Goal: Contribute content: Add original content to the website for others to see

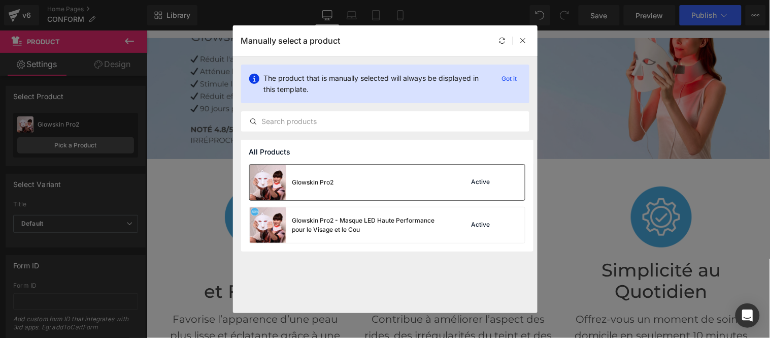
click at [391, 179] on div "Glowskin Pro2 Active" at bounding box center [387, 182] width 275 height 36
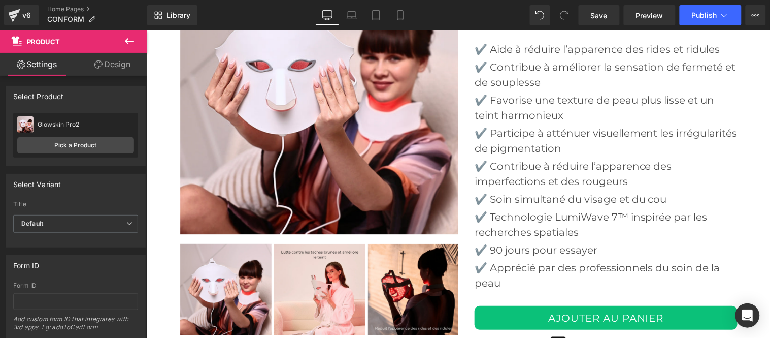
scroll to position [2820, 0]
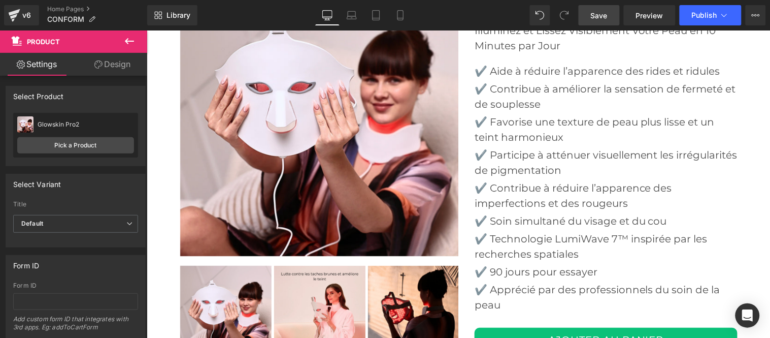
click at [602, 12] on span "Save" at bounding box center [599, 15] width 17 height 11
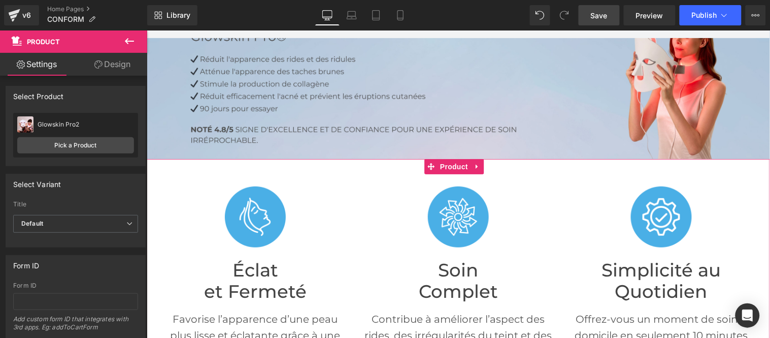
scroll to position [0, 0]
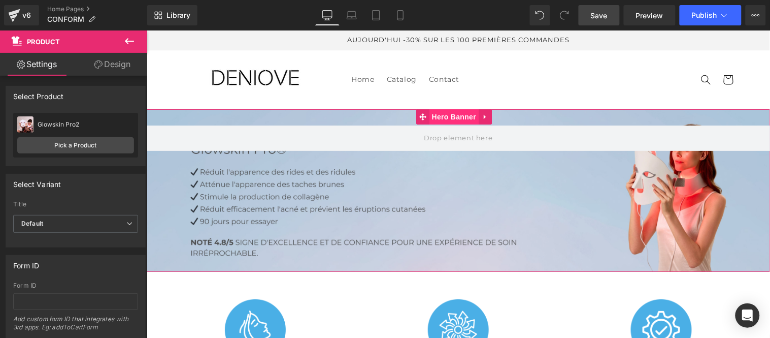
click at [459, 114] on span "Hero Banner" at bounding box center [453, 116] width 49 height 15
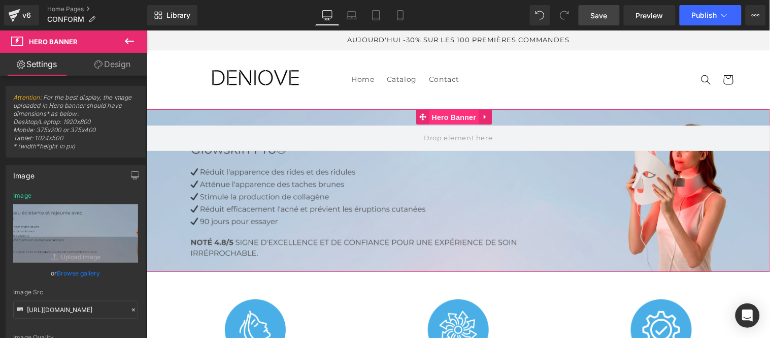
click at [456, 114] on span "Hero Banner" at bounding box center [453, 116] width 49 height 15
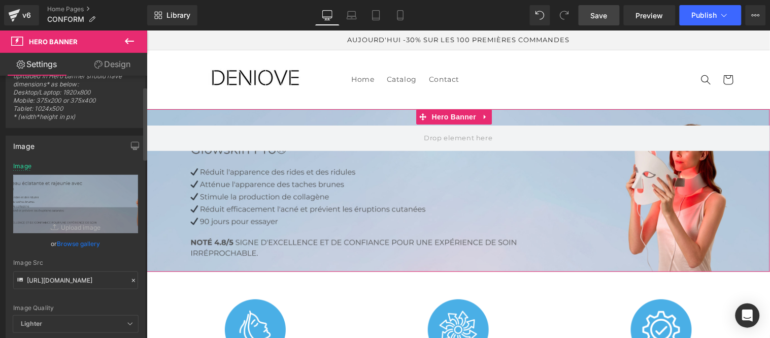
scroll to position [56, 0]
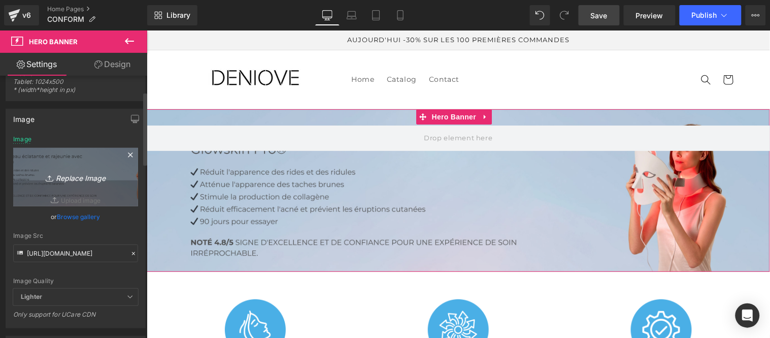
click at [73, 180] on icon "Replace Image" at bounding box center [75, 177] width 81 height 13
type input "C:\fakepath\Bannière conform.jpg"
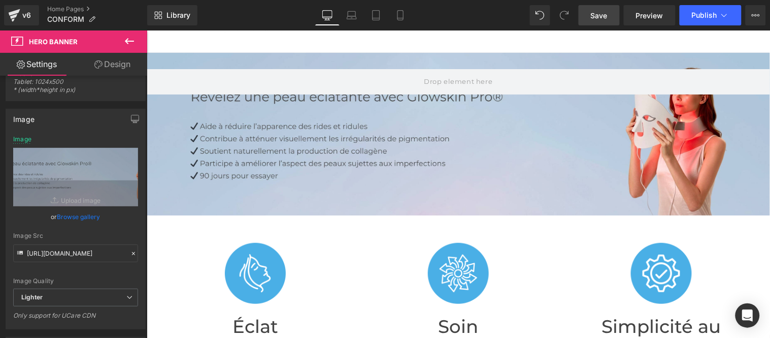
click at [597, 22] on link "Save" at bounding box center [599, 15] width 41 height 20
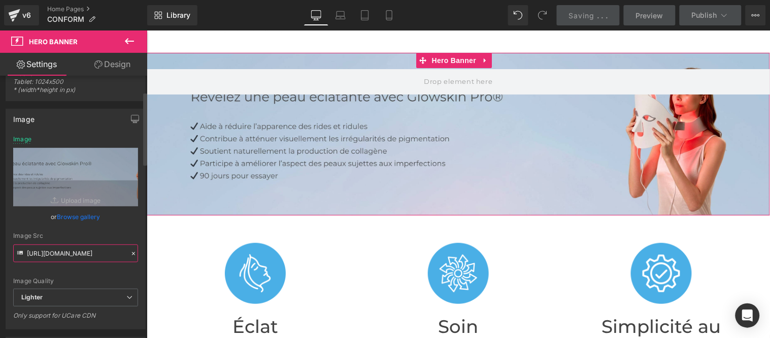
click at [68, 252] on input "[URL][DOMAIN_NAME]" at bounding box center [75, 253] width 125 height 18
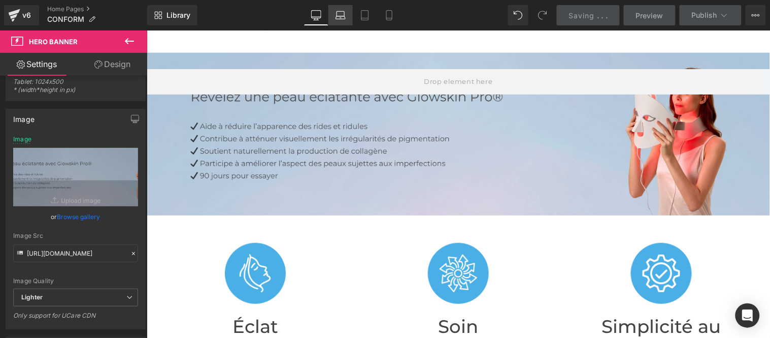
click at [342, 13] on icon at bounding box center [341, 15] width 10 height 10
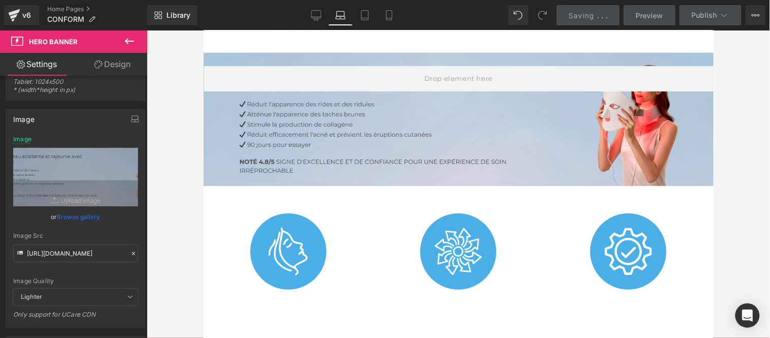
scroll to position [0, 0]
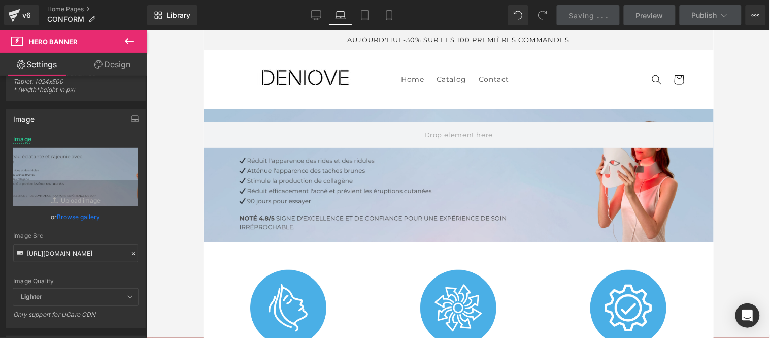
click at [460, 170] on div at bounding box center [458, 175] width 510 height 133
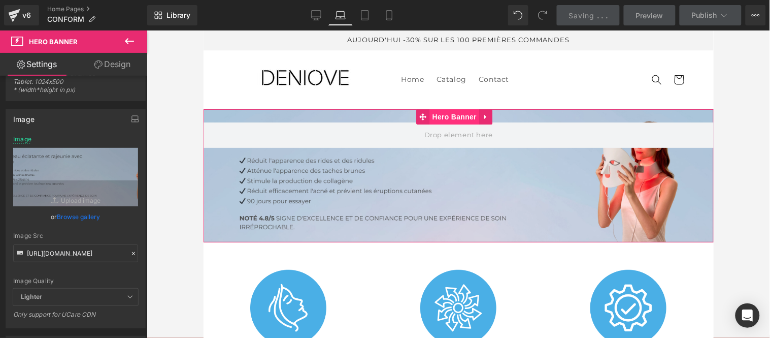
click at [454, 117] on span "Hero Banner" at bounding box center [453, 116] width 49 height 15
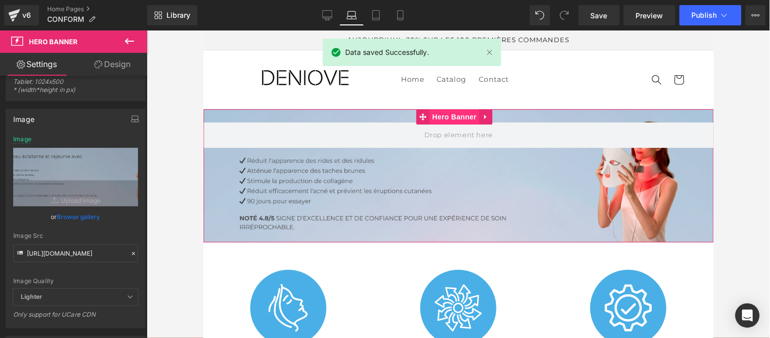
click at [465, 112] on span "Hero Banner" at bounding box center [453, 116] width 49 height 15
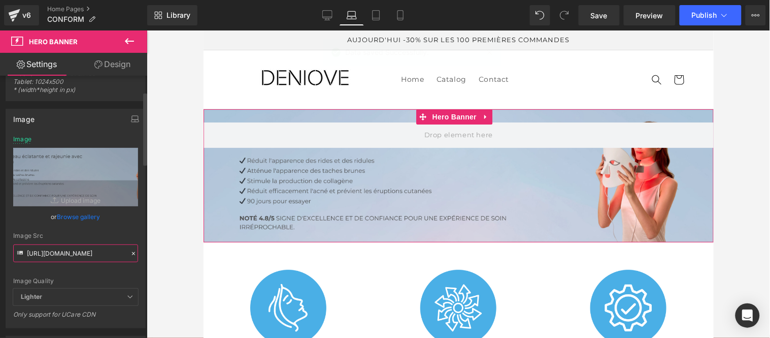
click at [94, 257] on input "[URL][DOMAIN_NAME]" at bounding box center [75, 253] width 125 height 18
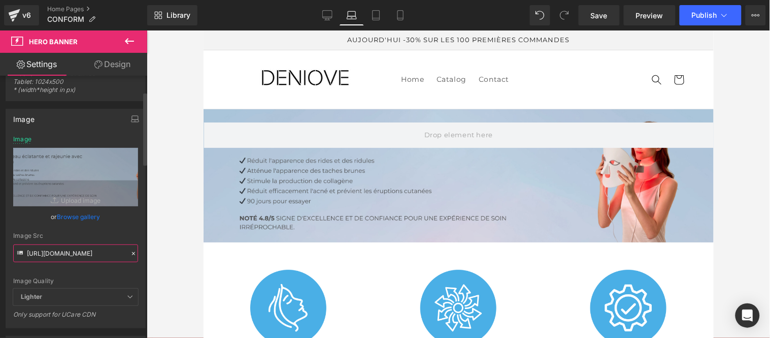
scroll to position [0, 347]
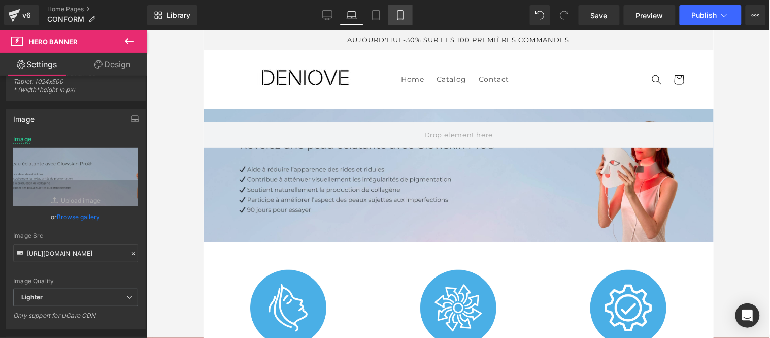
drag, startPoint x: 146, startPoint y: 108, endPoint x: 404, endPoint y: 19, distance: 272.6
click at [404, 19] on icon at bounding box center [400, 15] width 10 height 10
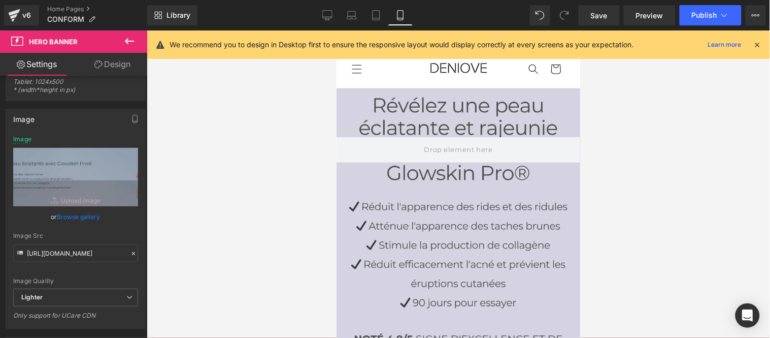
type input "[URL][DOMAIN_NAME]"
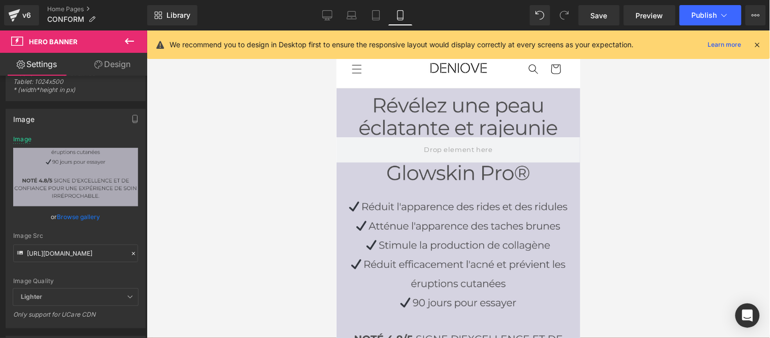
click at [759, 45] on icon at bounding box center [757, 44] width 9 height 9
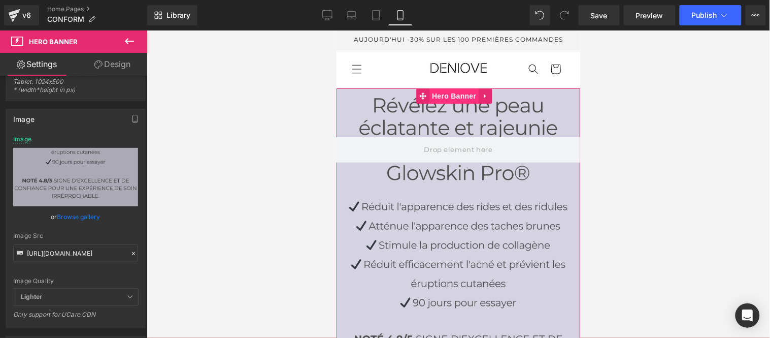
click at [452, 97] on span "Hero Banner" at bounding box center [453, 95] width 49 height 15
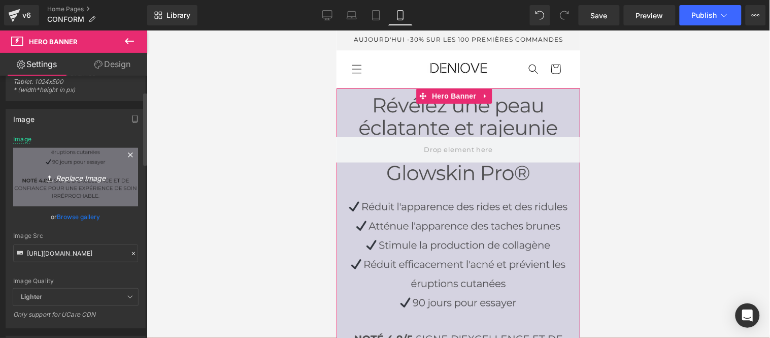
click at [74, 173] on icon "Replace Image" at bounding box center [75, 177] width 81 height 13
type input "C:\fakepath\Bas chevevtn (5).jpg"
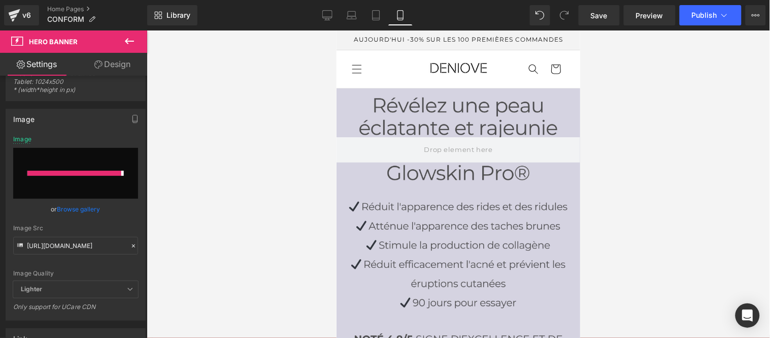
type input "[URL][DOMAIN_NAME]"
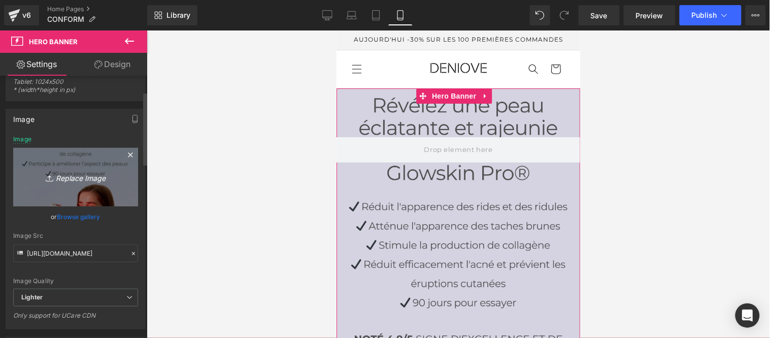
scroll to position [113, 0]
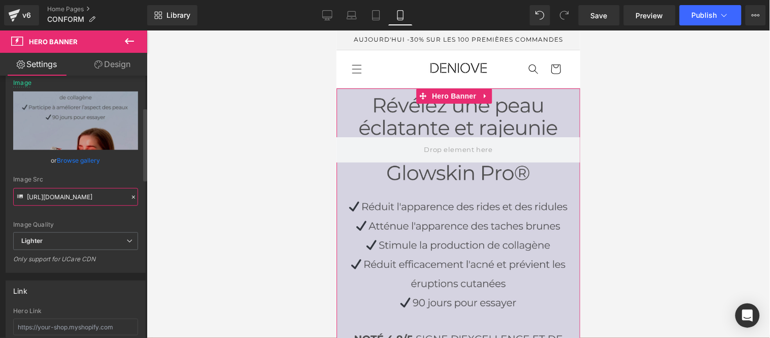
click at [74, 199] on input "[URL][DOMAIN_NAME]" at bounding box center [75, 197] width 125 height 18
click at [656, 126] on div at bounding box center [458, 183] width 623 height 307
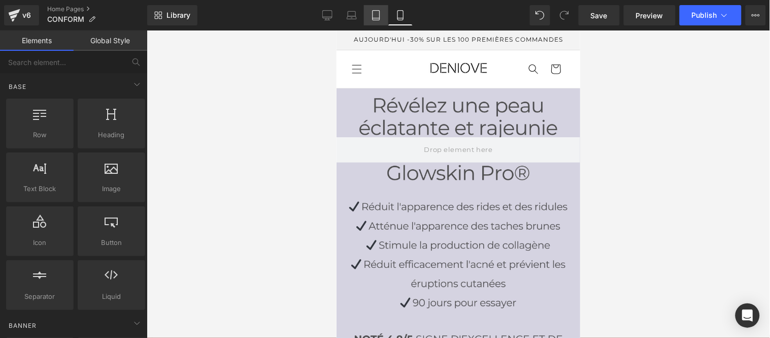
drag, startPoint x: 375, startPoint y: 9, endPoint x: 110, endPoint y: 90, distance: 277.0
click at [375, 9] on link "Tablet" at bounding box center [376, 15] width 24 height 20
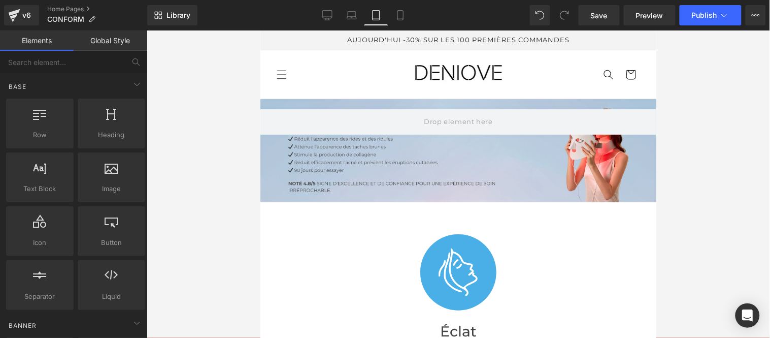
scroll to position [69, 0]
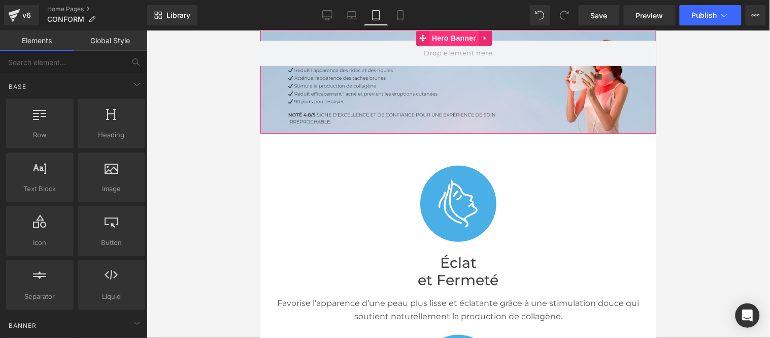
click at [452, 41] on span "Hero Banner" at bounding box center [453, 37] width 49 height 15
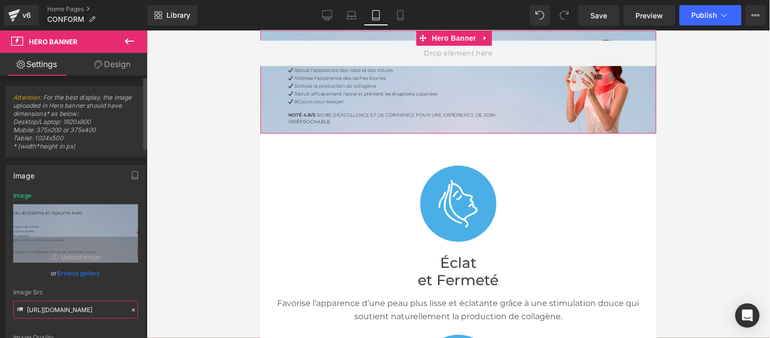
click at [88, 308] on input "[URL][DOMAIN_NAME]" at bounding box center [75, 309] width 125 height 18
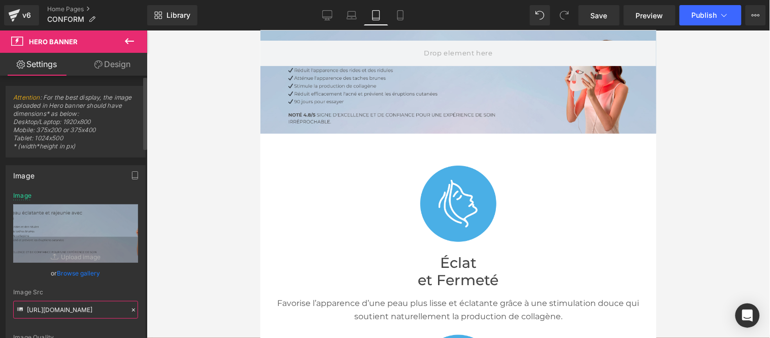
paste input "[DOMAIN_NAME][URL]"
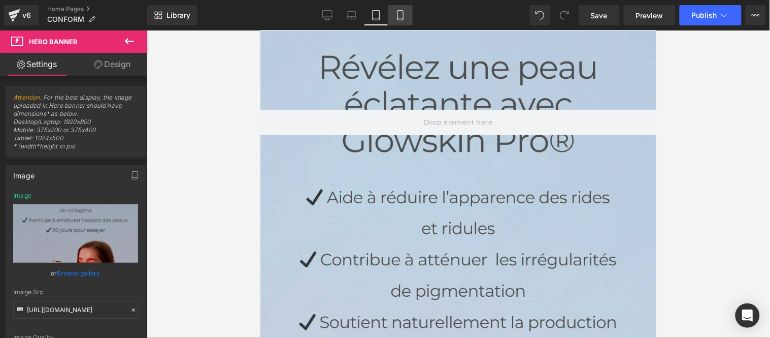
click at [397, 18] on icon at bounding box center [400, 18] width 6 height 0
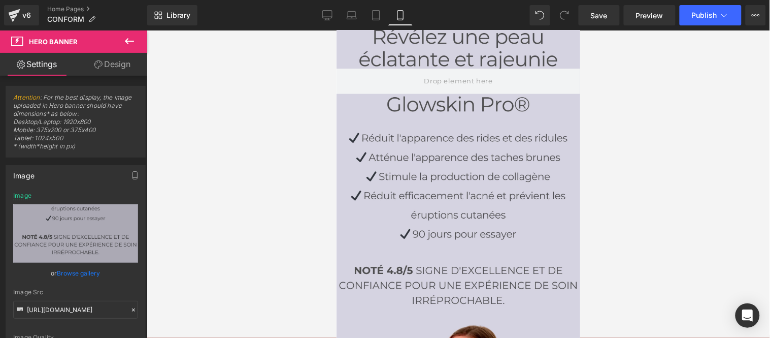
scroll to position [0, 0]
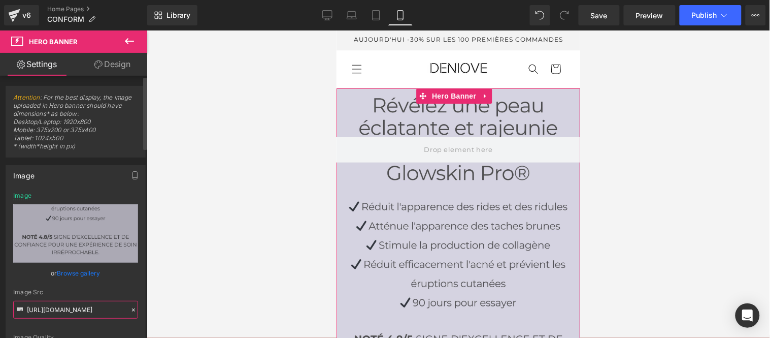
click at [92, 309] on input "[URL][DOMAIN_NAME]" at bounding box center [75, 309] width 125 height 18
paste input "[DOMAIN_NAME][URL]"
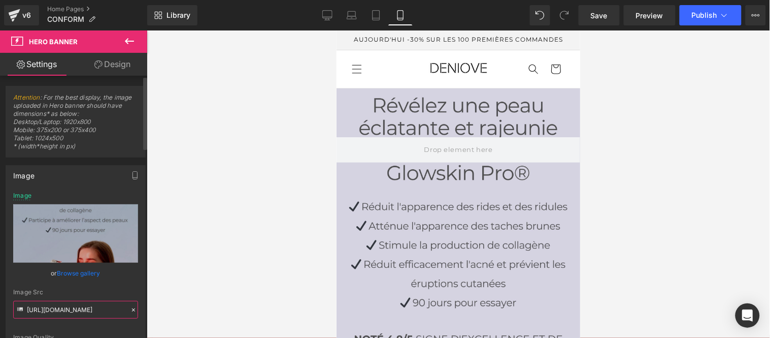
type input "[URL][DOMAIN_NAME]"
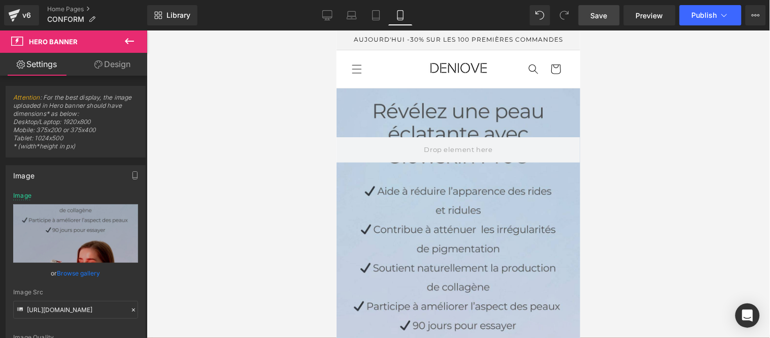
click at [600, 14] on span "Save" at bounding box center [599, 15] width 17 height 11
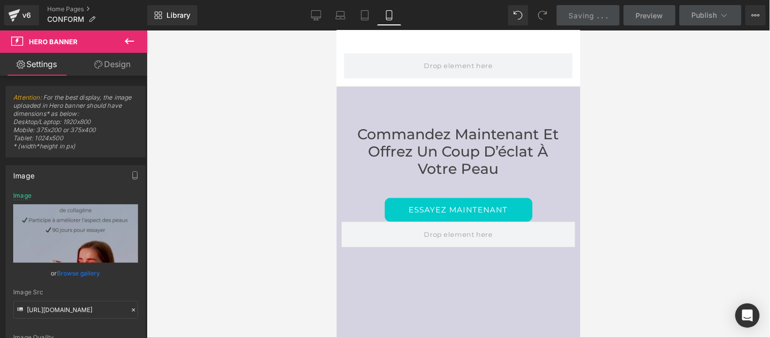
scroll to position [4460, 0]
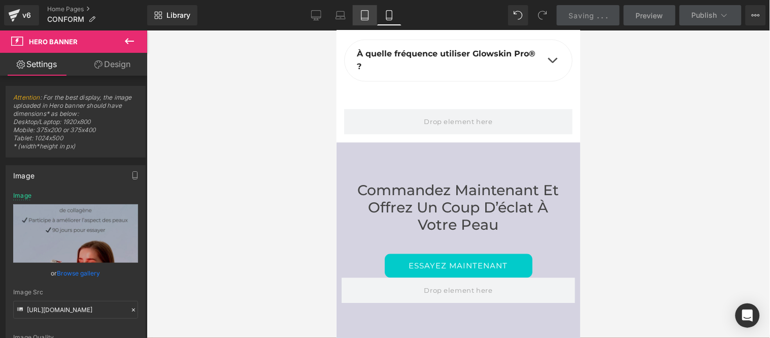
click at [363, 14] on icon at bounding box center [365, 15] width 10 height 10
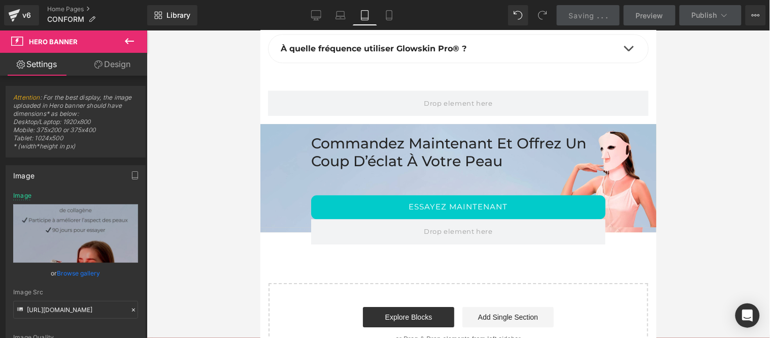
scroll to position [5567, 0]
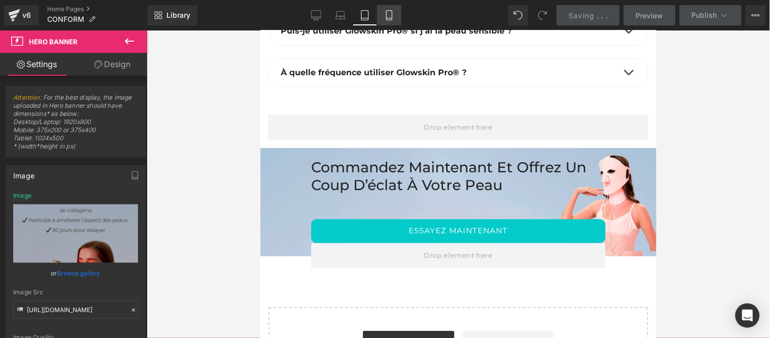
click at [388, 17] on icon at bounding box center [389, 15] width 10 height 10
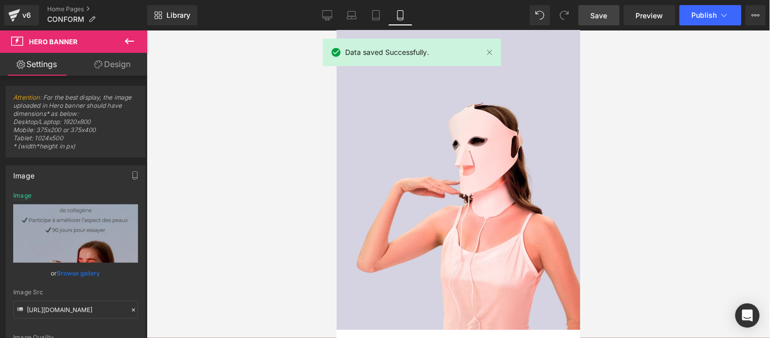
scroll to position [4765, 0]
click at [451, 170] on div "Commandez maintenant et Offrez un coup d’éclat à votre peau Heading ESSAYEZ MAI…" at bounding box center [458, 82] width 244 height 491
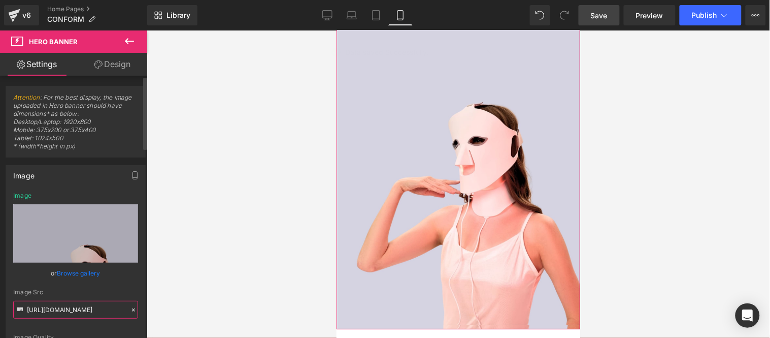
click at [89, 311] on input "[URL][DOMAIN_NAME]" at bounding box center [75, 309] width 125 height 18
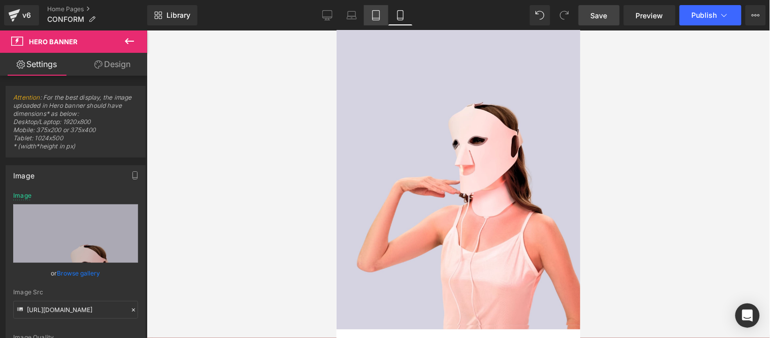
click at [372, 17] on icon at bounding box center [376, 15] width 10 height 10
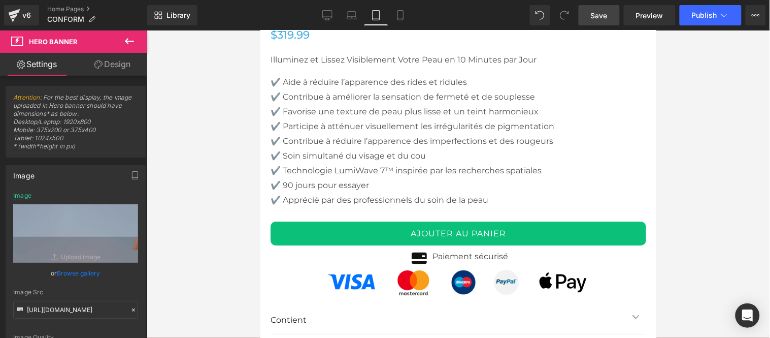
type input "[URL][DOMAIN_NAME]"
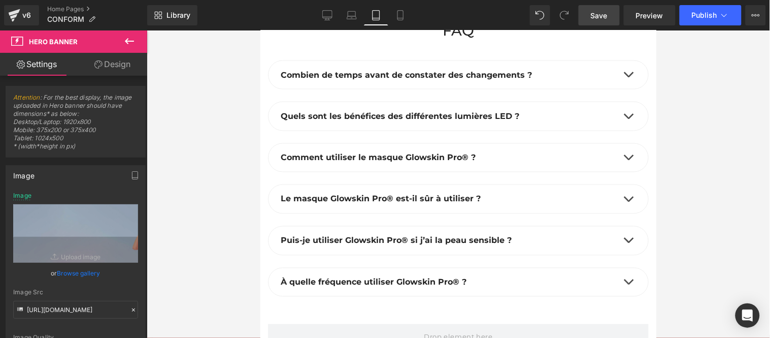
scroll to position [5546, 0]
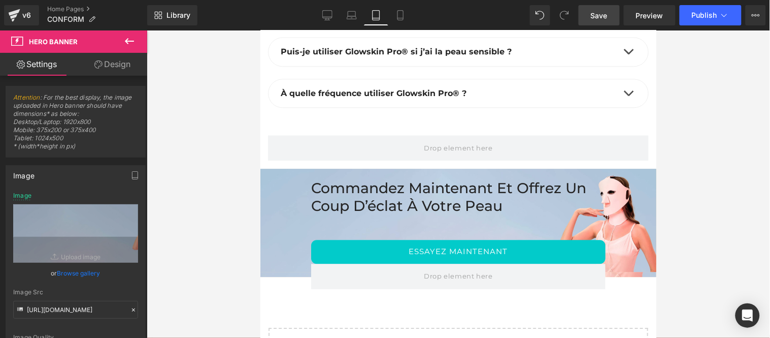
click at [470, 179] on h2 "Commandez maintenant et Offrez un coup d’éclat à votre peau" at bounding box center [458, 196] width 294 height 35
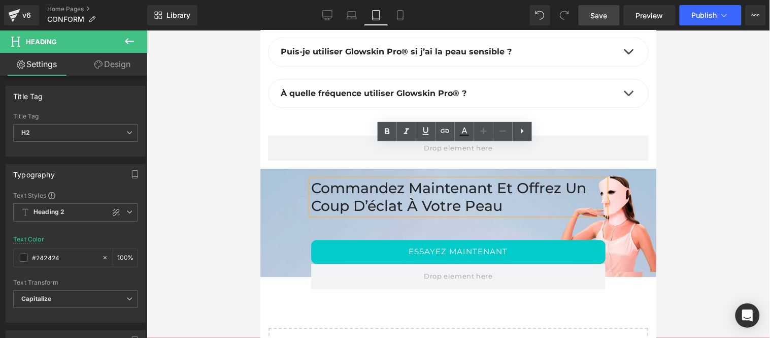
click at [697, 160] on div at bounding box center [458, 183] width 623 height 307
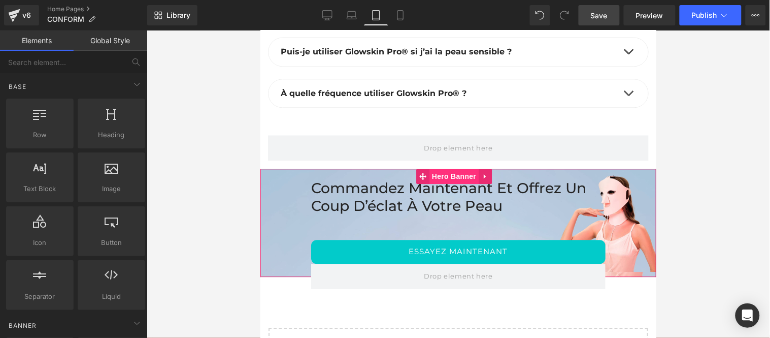
click at [456, 168] on span "Hero Banner" at bounding box center [453, 175] width 49 height 15
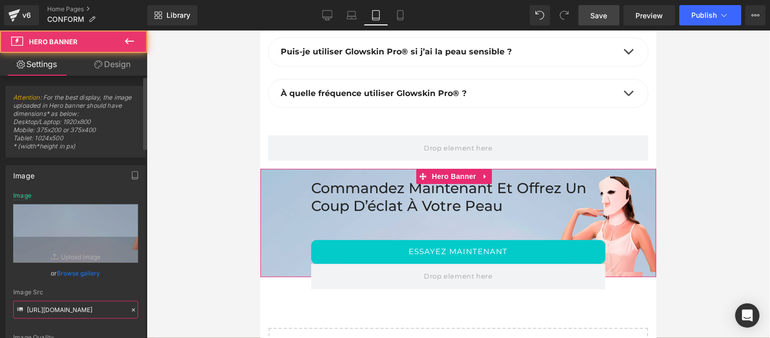
click at [77, 307] on input "[URL][DOMAIN_NAME]" at bounding box center [75, 309] width 125 height 18
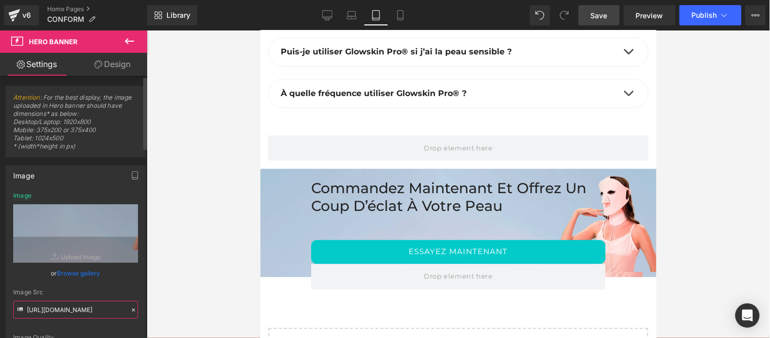
paste input "[DOMAIN_NAME][URL]"
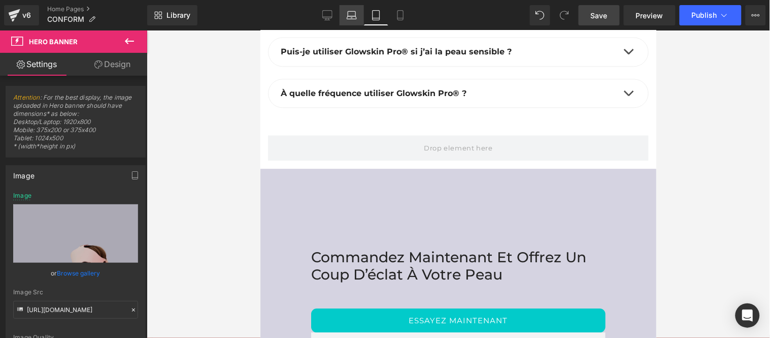
click at [349, 16] on icon at bounding box center [352, 14] width 8 height 5
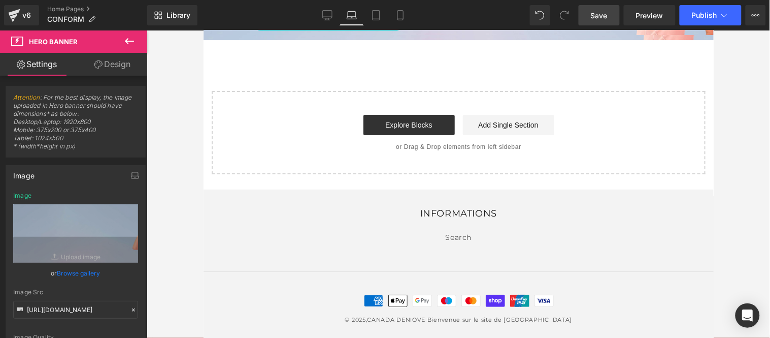
type input "[URL][DOMAIN_NAME]"
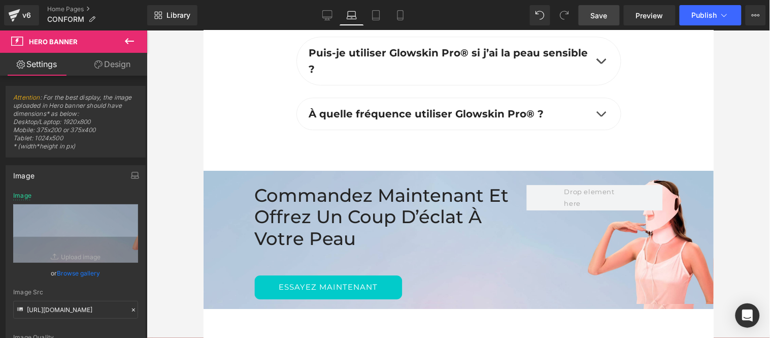
scroll to position [3741, 0]
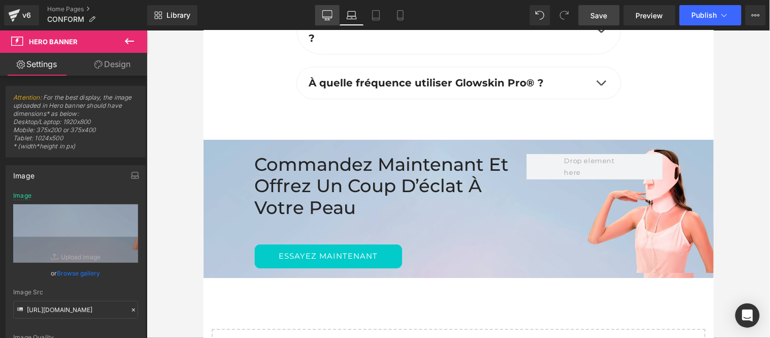
click at [329, 13] on icon at bounding box center [327, 15] width 10 height 10
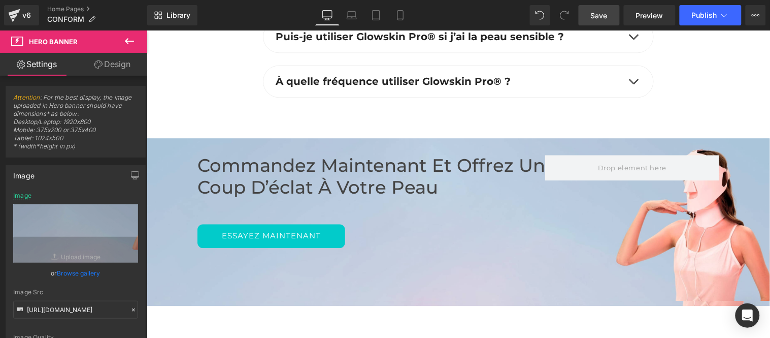
scroll to position [3508, 0]
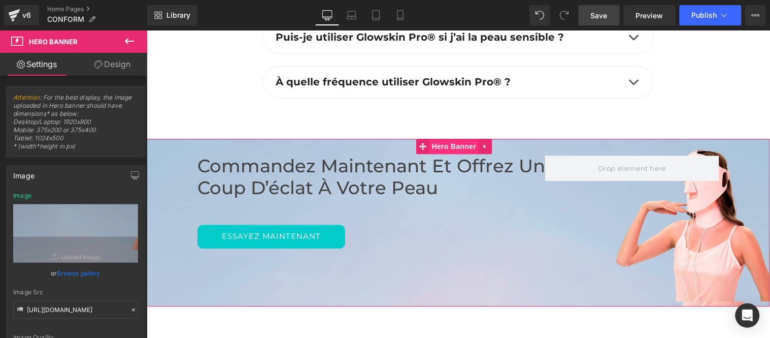
click at [455, 144] on span "Hero Banner" at bounding box center [453, 145] width 49 height 15
click at [90, 308] on input "[URL][DOMAIN_NAME]" at bounding box center [75, 309] width 125 height 18
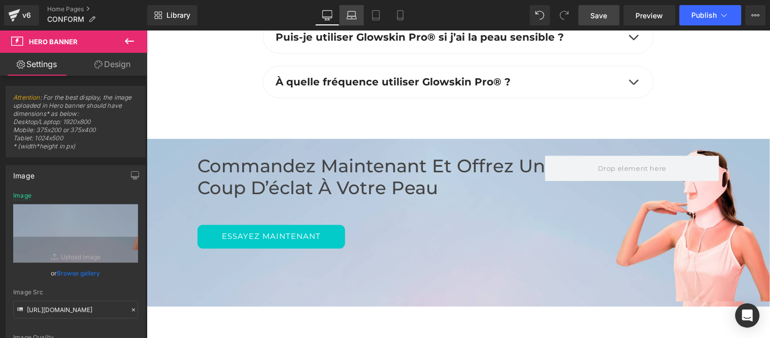
click at [351, 16] on icon at bounding box center [352, 17] width 10 height 3
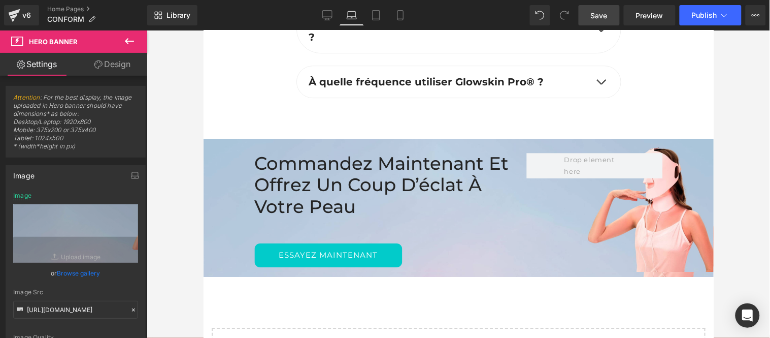
scroll to position [3741, 0]
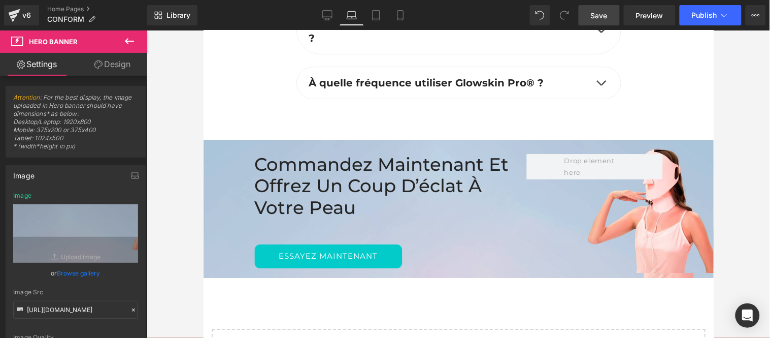
click at [472, 164] on h2 "Commandez maintenant et Offrez un coup d’éclat à votre peau" at bounding box center [390, 185] width 273 height 65
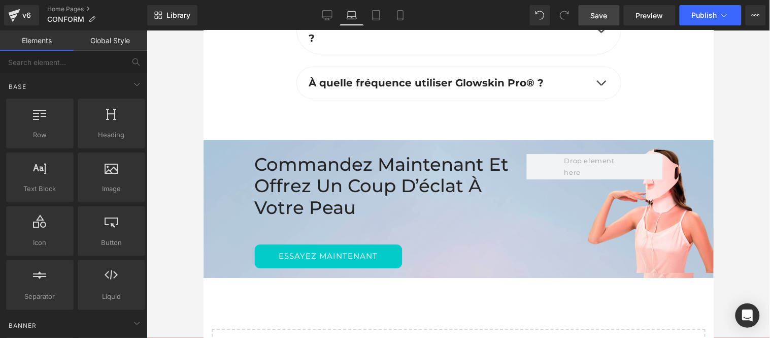
drag, startPoint x: 734, startPoint y: 133, endPoint x: 294, endPoint y: 104, distance: 441.0
click at [734, 133] on div at bounding box center [458, 183] width 623 height 307
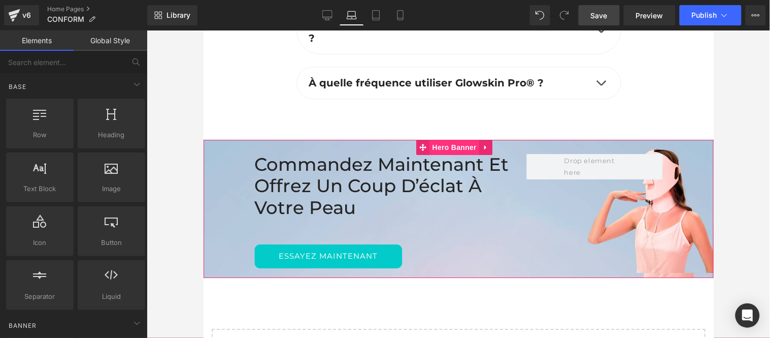
click at [446, 142] on span "Hero Banner" at bounding box center [453, 146] width 49 height 15
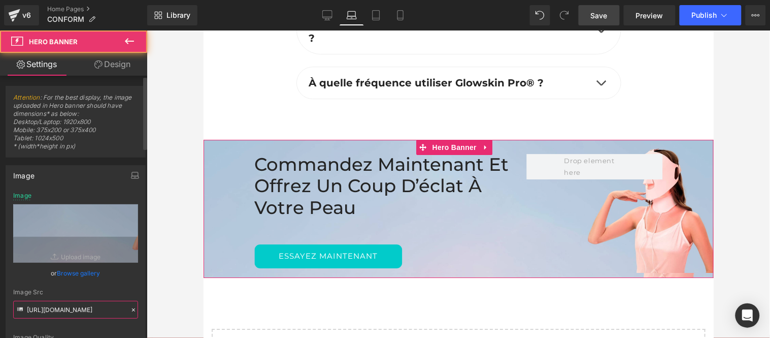
click at [80, 312] on input "[URL][DOMAIN_NAME]" at bounding box center [75, 309] width 125 height 18
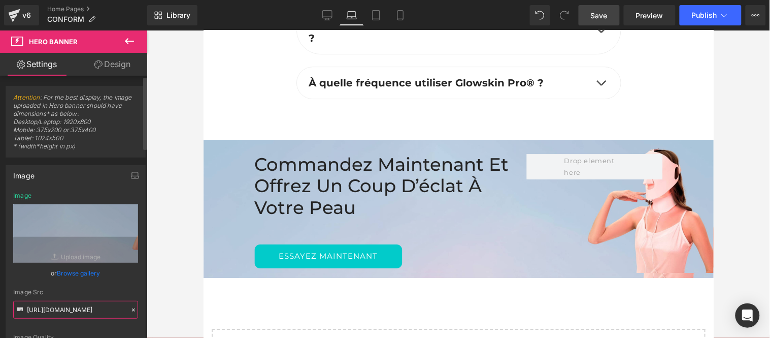
scroll to position [0, 394]
drag, startPoint x: 328, startPoint y: 14, endPoint x: 174, endPoint y: 43, distance: 157.0
click at [328, 14] on icon at bounding box center [327, 15] width 10 height 10
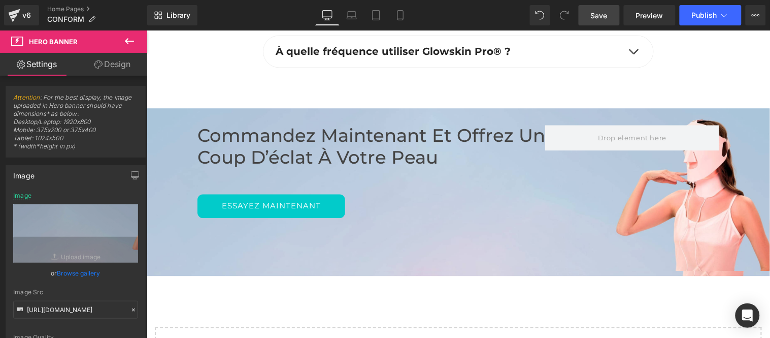
scroll to position [3508, 0]
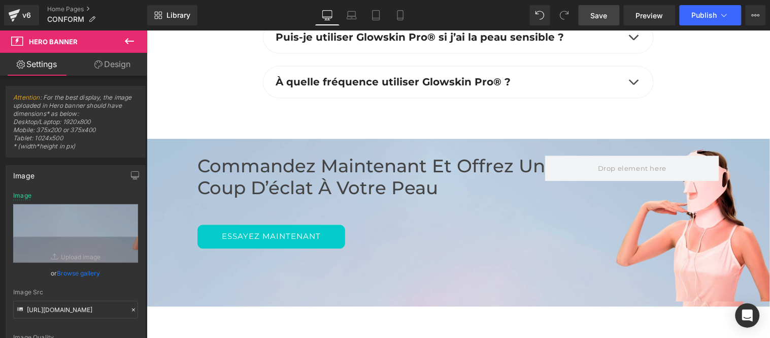
click at [458, 144] on div "Commandez maintenant et Offrez un coup d’éclat à votre peau Heading ESSAYEZ MAI…" at bounding box center [457, 221] width 623 height 167
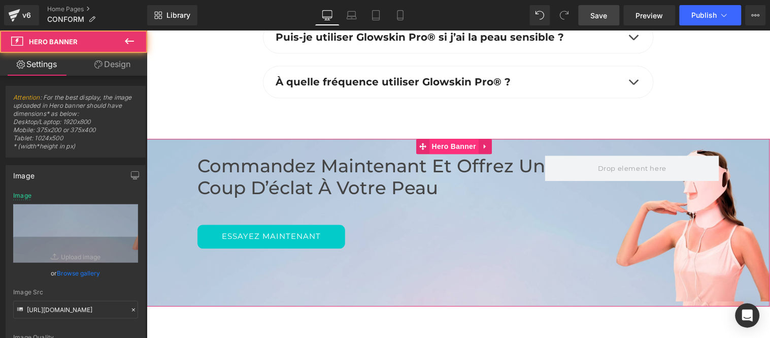
click at [452, 140] on span "Hero Banner" at bounding box center [453, 145] width 49 height 15
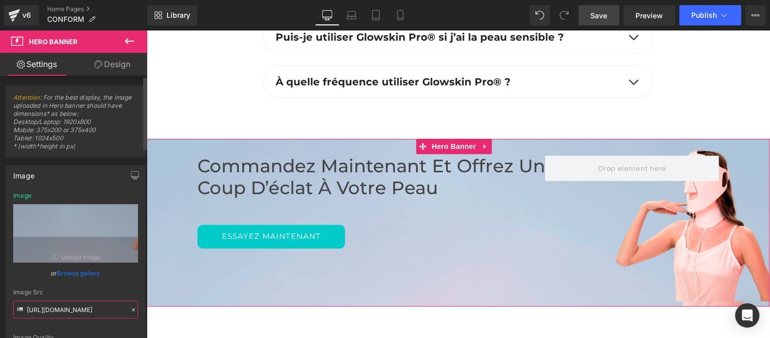
click at [80, 312] on input "[URL][DOMAIN_NAME]" at bounding box center [75, 309] width 125 height 18
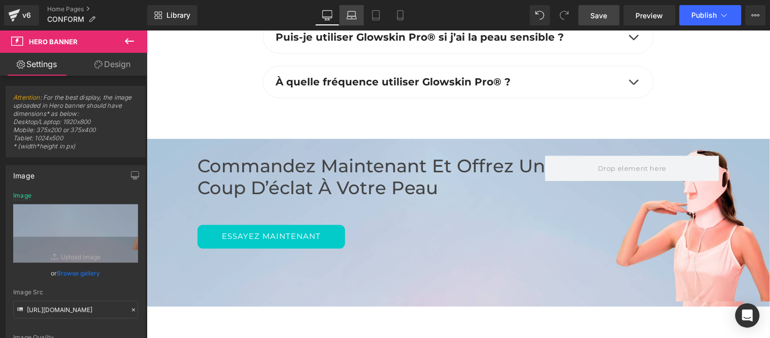
drag, startPoint x: 353, startPoint y: 14, endPoint x: 149, endPoint y: 100, distance: 221.1
click at [353, 14] on icon at bounding box center [352, 15] width 10 height 10
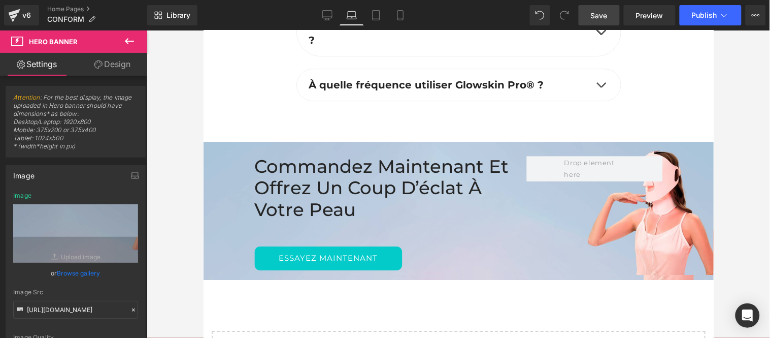
scroll to position [3739, 0]
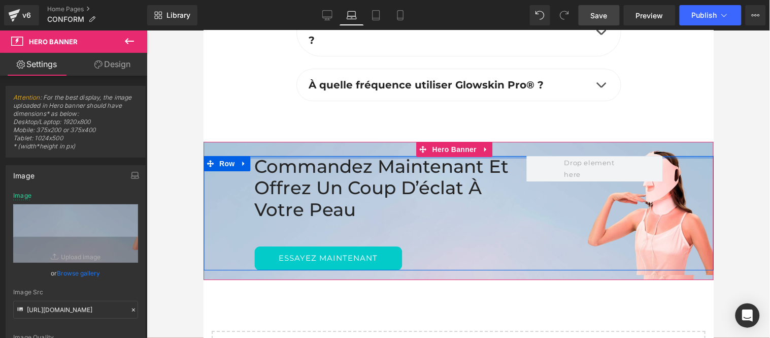
click at [453, 155] on div at bounding box center [458, 156] width 510 height 3
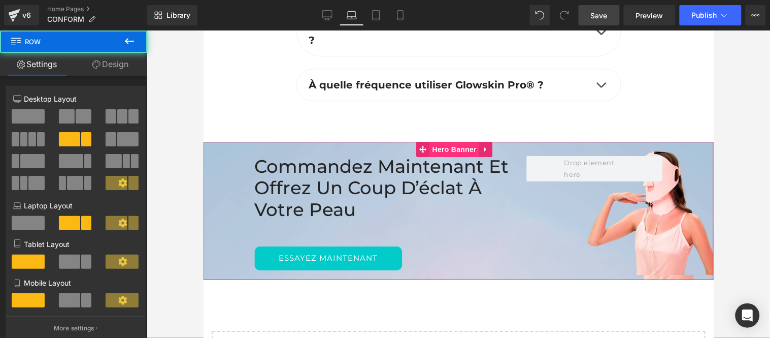
click at [453, 142] on span "Hero Banner" at bounding box center [453, 148] width 49 height 15
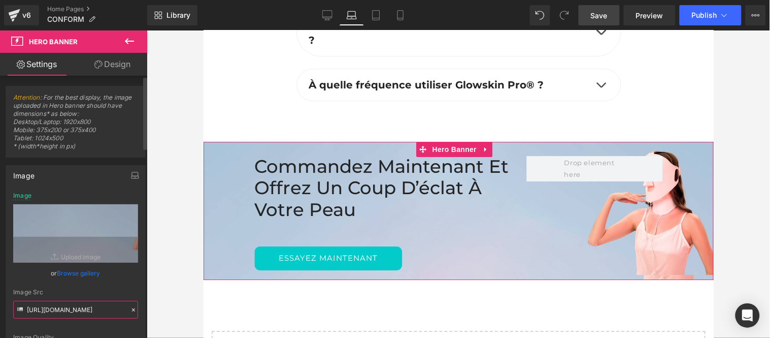
click at [83, 307] on input "[URL][DOMAIN_NAME]" at bounding box center [75, 309] width 125 height 18
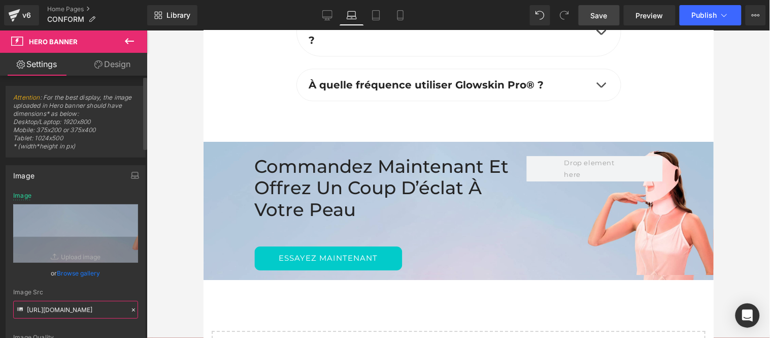
scroll to position [0, 394]
drag, startPoint x: 188, startPoint y: 8, endPoint x: 330, endPoint y: 13, distance: 142.2
click at [330, 13] on icon at bounding box center [327, 15] width 10 height 10
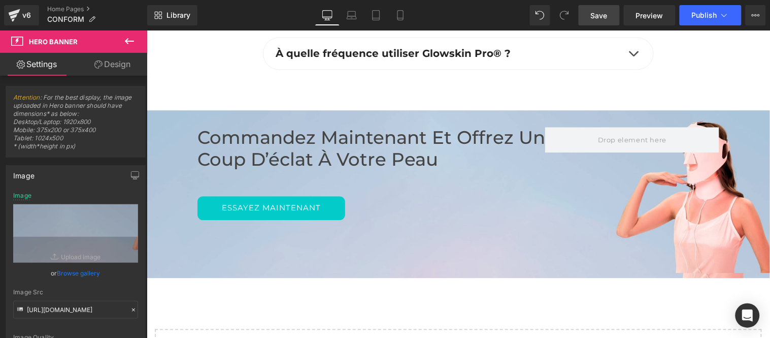
scroll to position [3506, 0]
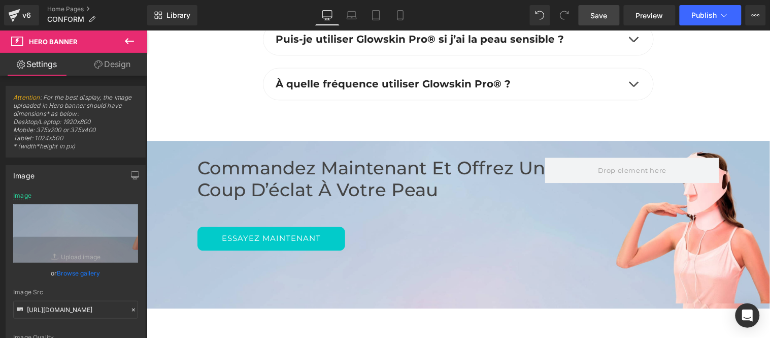
click at [595, 12] on span "Save" at bounding box center [599, 15] width 17 height 11
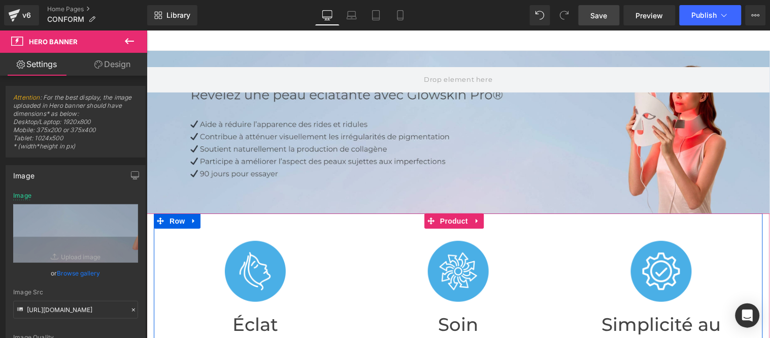
scroll to position [0, 0]
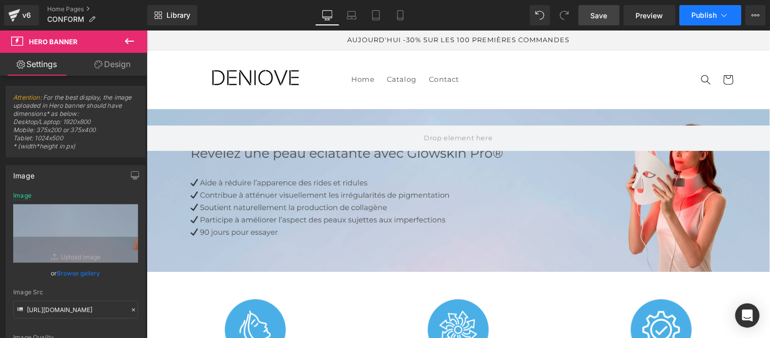
click at [699, 12] on span "Publish" at bounding box center [704, 15] width 25 height 8
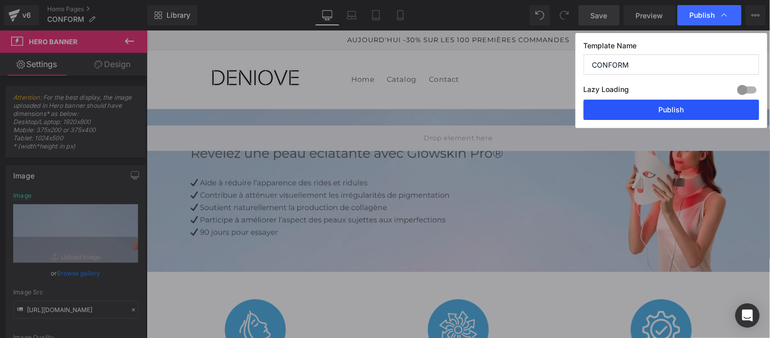
click at [664, 111] on button "Publish" at bounding box center [672, 109] width 176 height 20
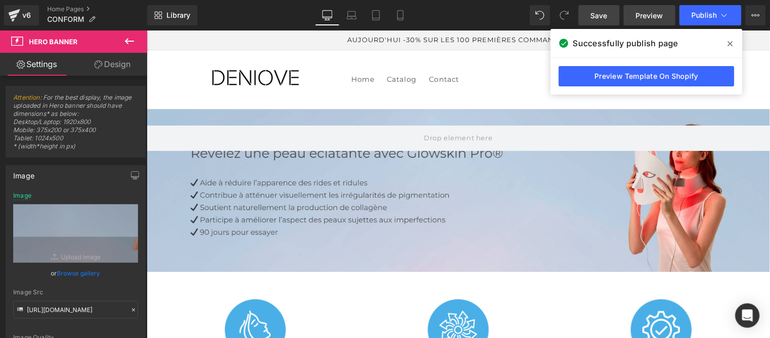
click at [647, 15] on span "Preview" at bounding box center [649, 15] width 27 height 11
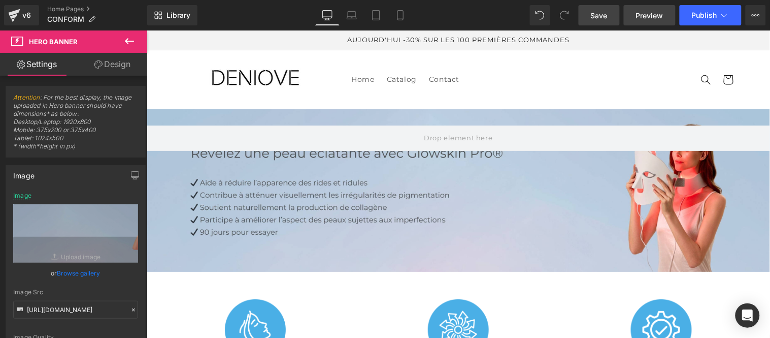
click at [648, 17] on span "Preview" at bounding box center [649, 15] width 27 height 11
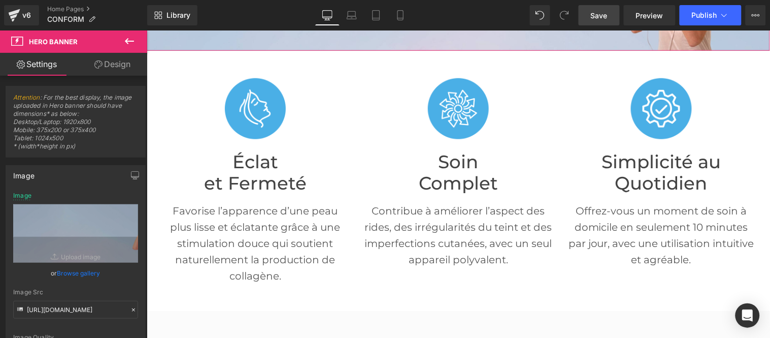
scroll to position [225, 0]
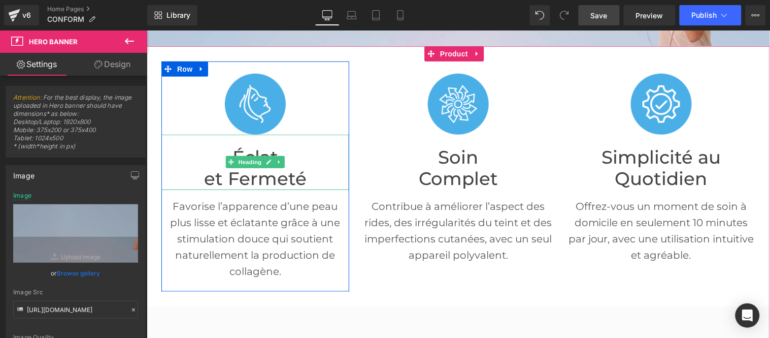
click at [217, 175] on font "et Fermeté" at bounding box center [255, 178] width 103 height 22
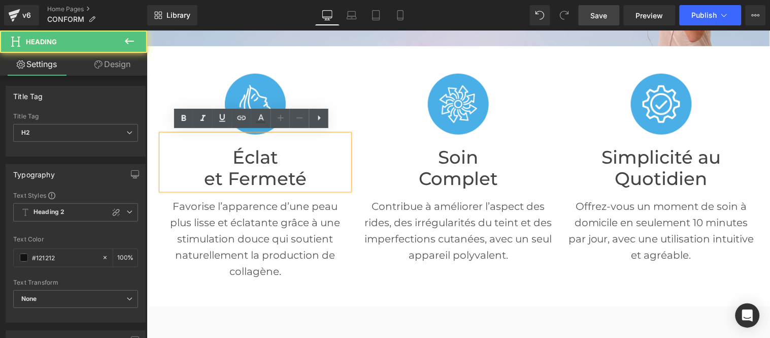
click at [283, 155] on h2 "Éclat" at bounding box center [255, 157] width 188 height 22
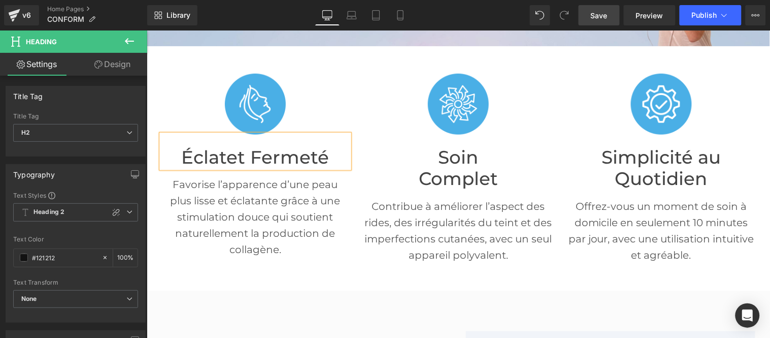
click at [250, 152] on span "et Fermeté" at bounding box center [277, 157] width 103 height 22
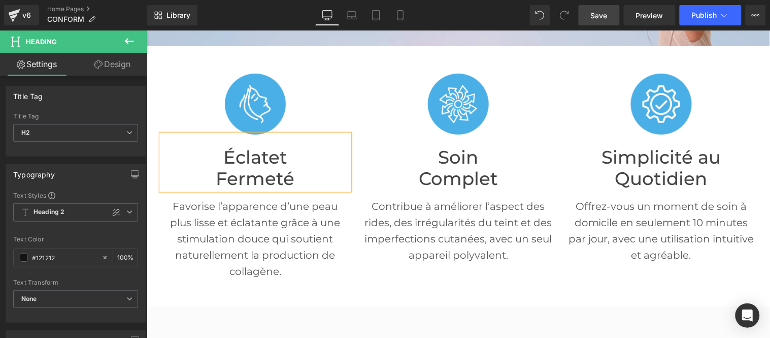
click at [600, 13] on span "Save" at bounding box center [599, 15] width 17 height 11
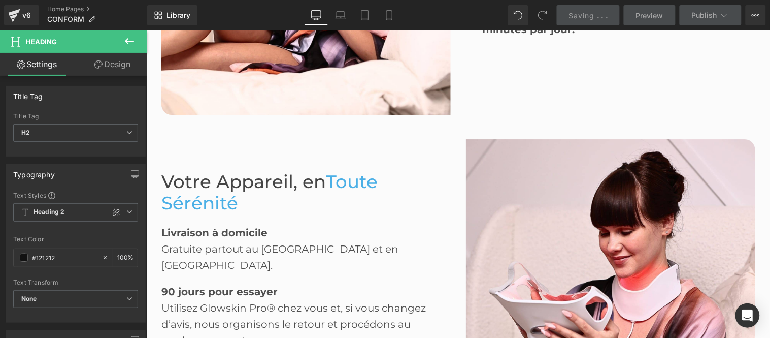
scroll to position [1973, 0]
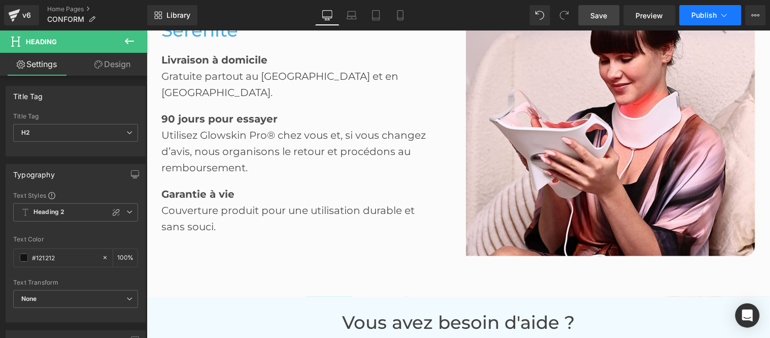
click at [709, 11] on span "Publish" at bounding box center [704, 15] width 25 height 8
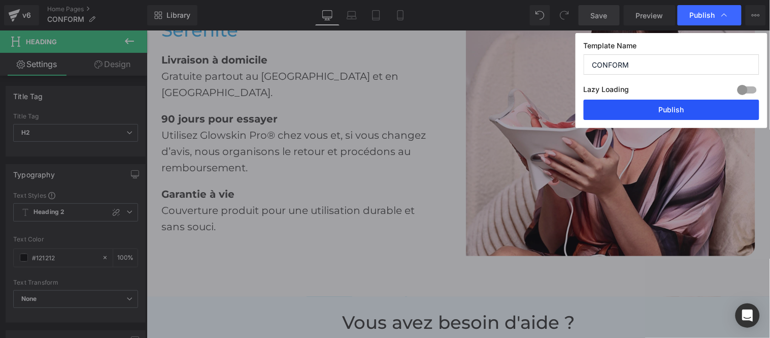
click at [666, 112] on button "Publish" at bounding box center [672, 109] width 176 height 20
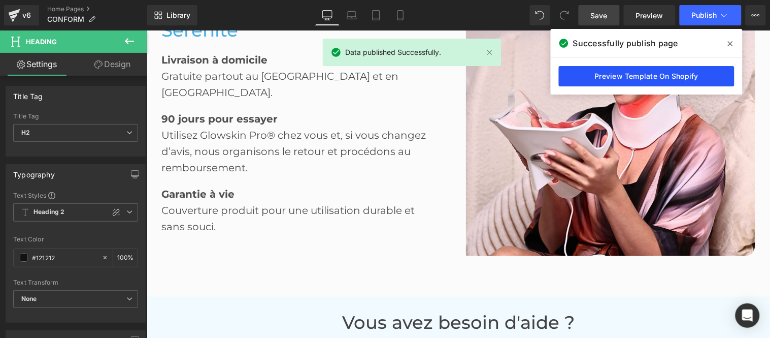
click at [632, 77] on link "Preview Template On Shopify" at bounding box center [647, 76] width 176 height 20
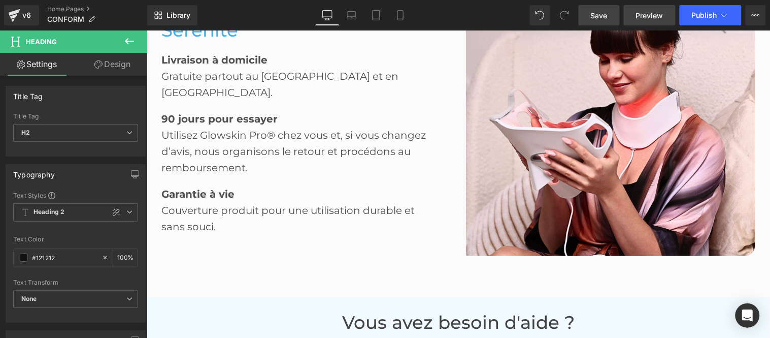
click at [653, 18] on span "Preview" at bounding box center [649, 15] width 27 height 11
